Goal: Navigation & Orientation: Go to known website

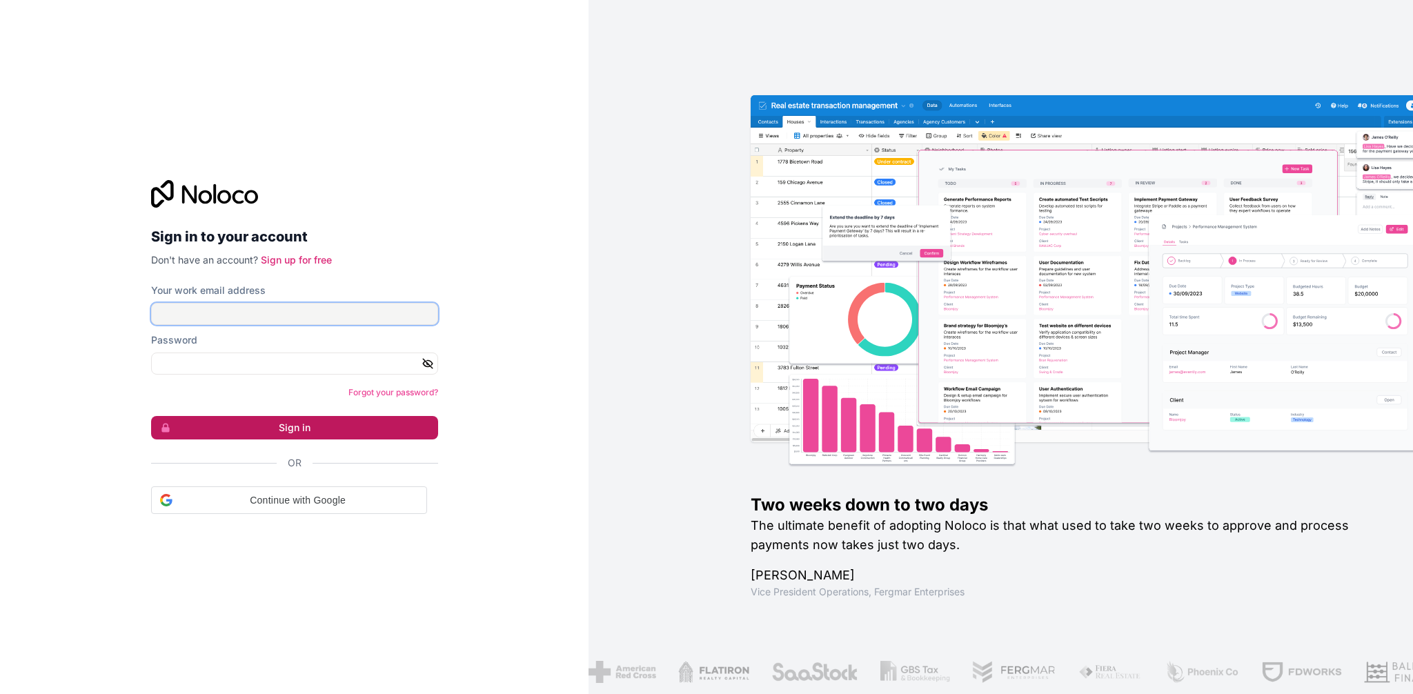
type input "[PERSON_NAME][EMAIL_ADDRESS][PERSON_NAME][DOMAIN_NAME]"
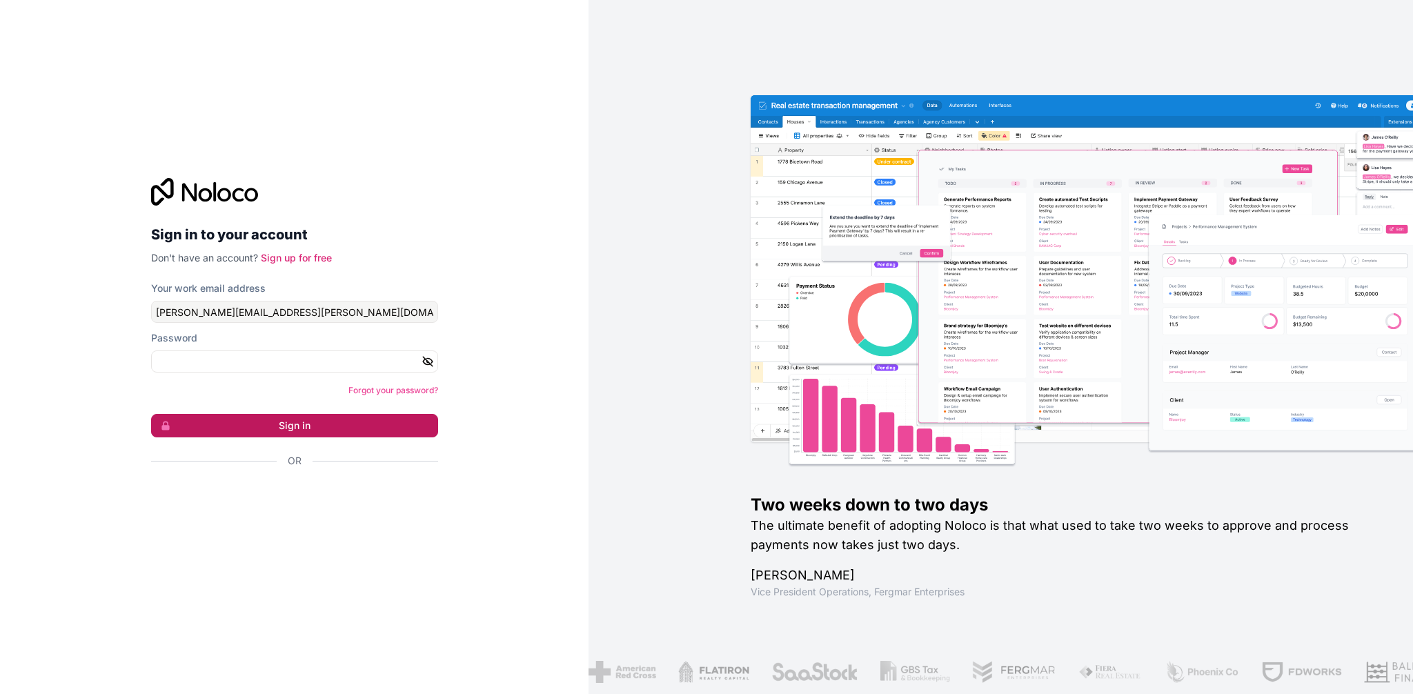
click at [313, 433] on button "Sign in" at bounding box center [294, 425] width 287 height 23
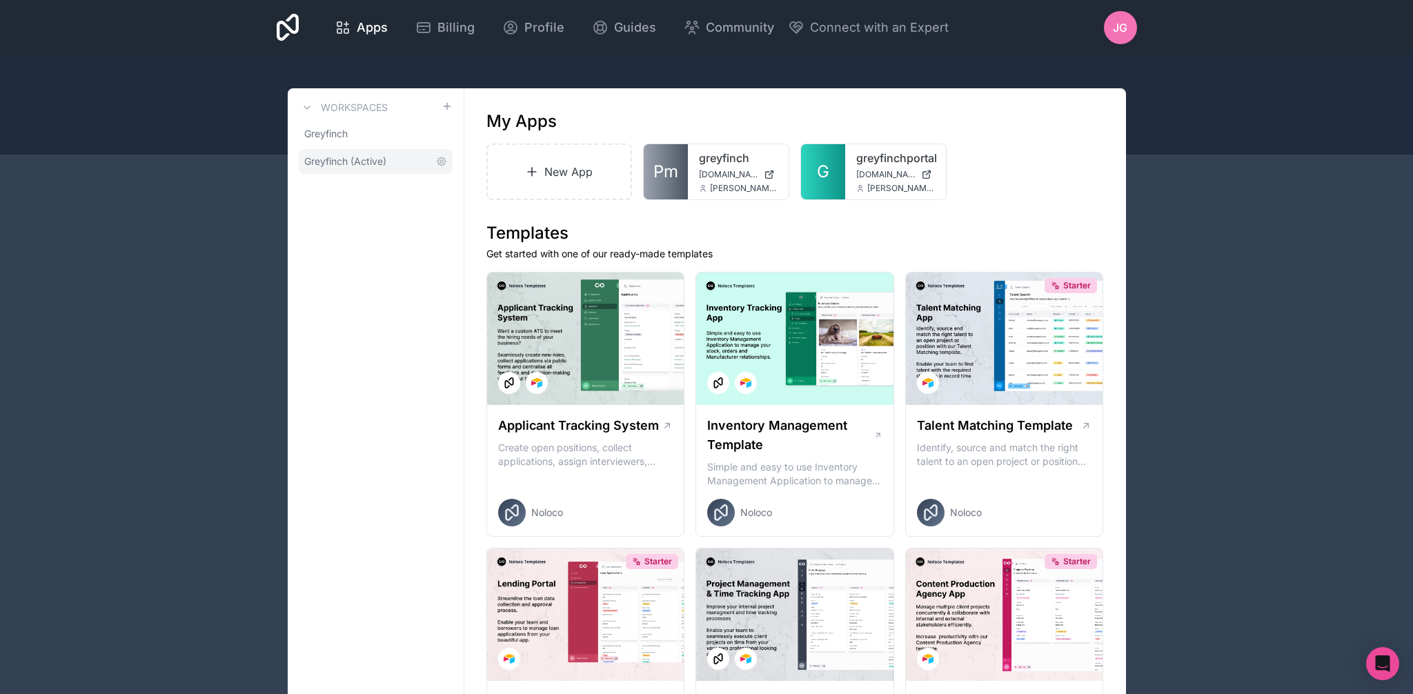
click at [355, 162] on span "Greyfinch (Active)" at bounding box center [345, 162] width 82 height 14
click at [872, 173] on span "[DOMAIN_NAME]" at bounding box center [886, 174] width 59 height 11
click at [430, 32] on icon at bounding box center [423, 27] width 17 height 17
click at [371, 157] on span "Greyfinch (Active)" at bounding box center [345, 162] width 82 height 14
click at [922, 165] on icon at bounding box center [921, 166] width 11 height 11
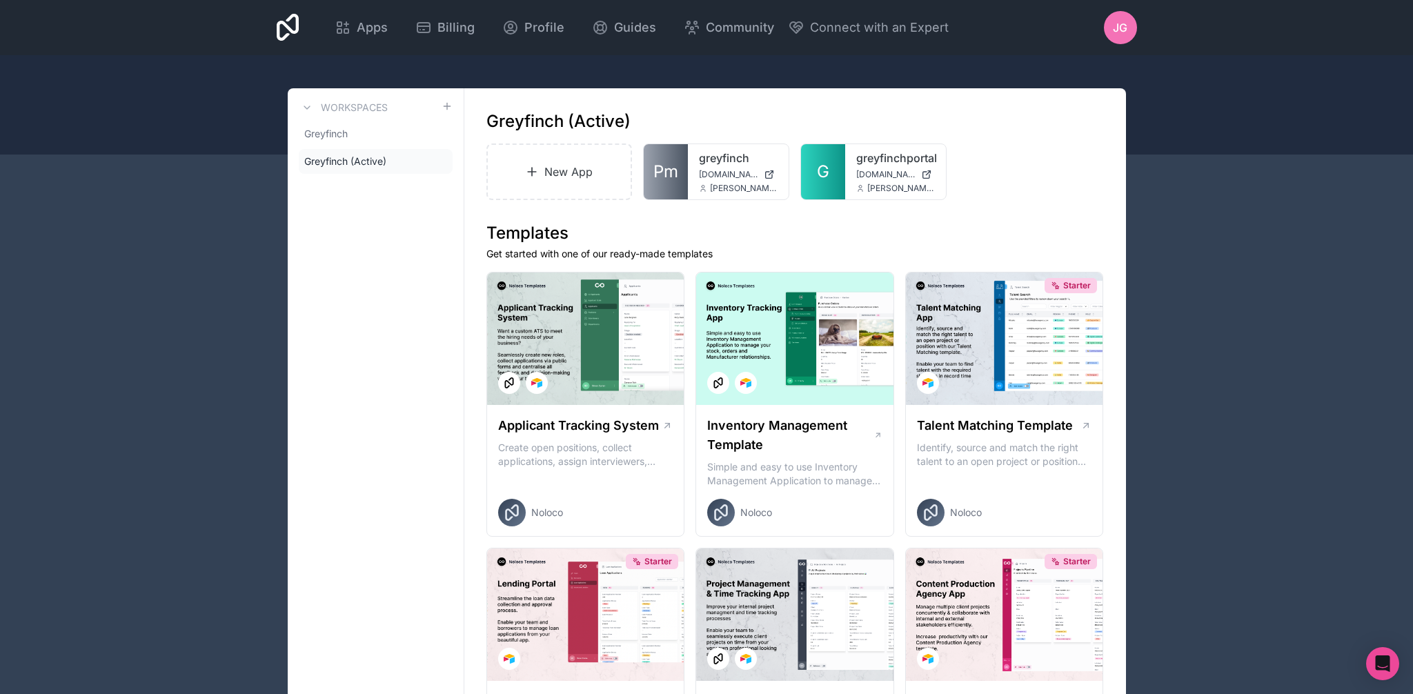
drag, startPoint x: 1015, startPoint y: 213, endPoint x: 961, endPoint y: 191, distance: 58.2
click at [857, 162] on link "greyfinchportal" at bounding box center [896, 158] width 79 height 17
